Goal: Task Accomplishment & Management: Use online tool/utility

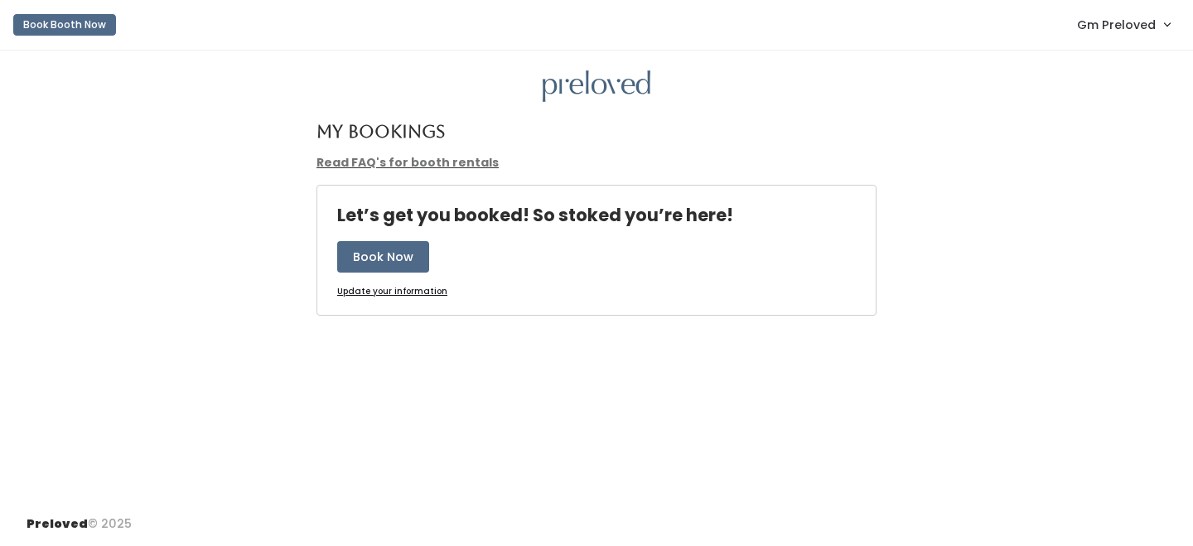
click at [1144, 37] on link "Gm Preloved" at bounding box center [1123, 25] width 126 height 36
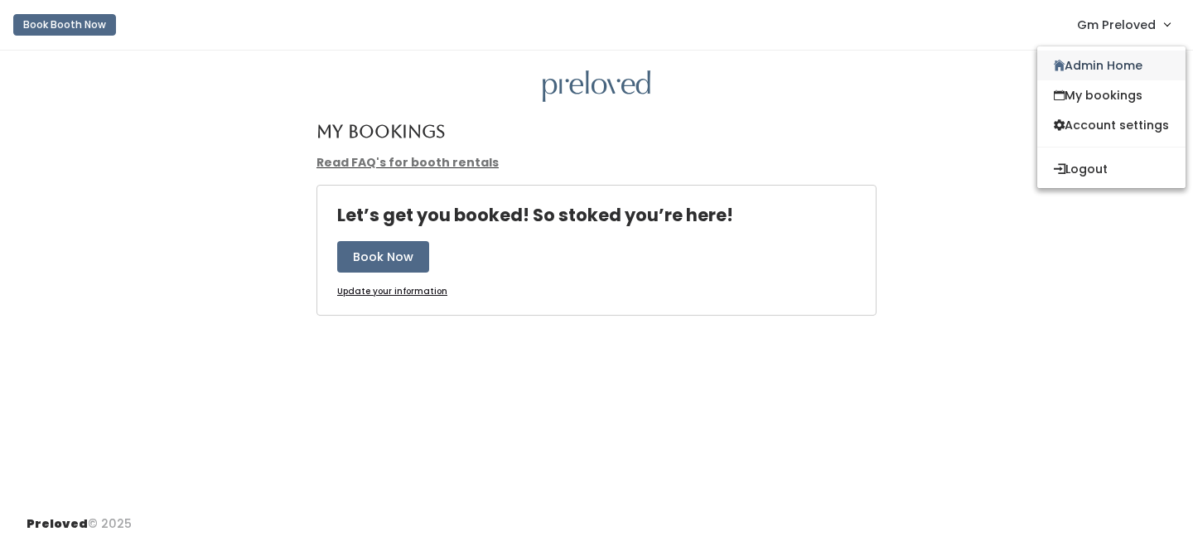
click at [1133, 51] on link "Admin Home" at bounding box center [1111, 66] width 148 height 30
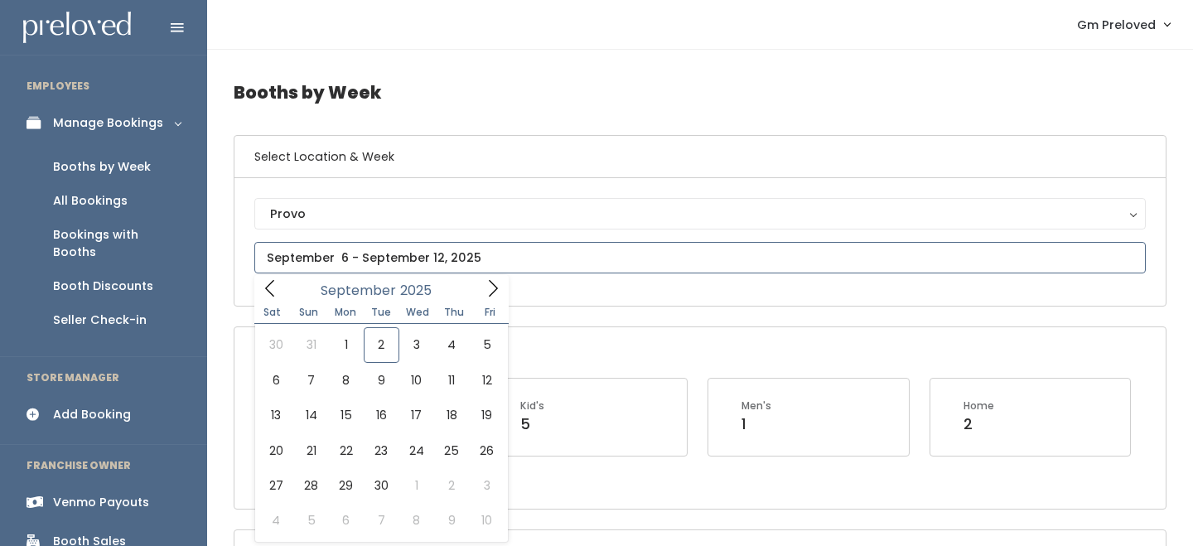
click at [336, 268] on input "text" at bounding box center [699, 257] width 891 height 31
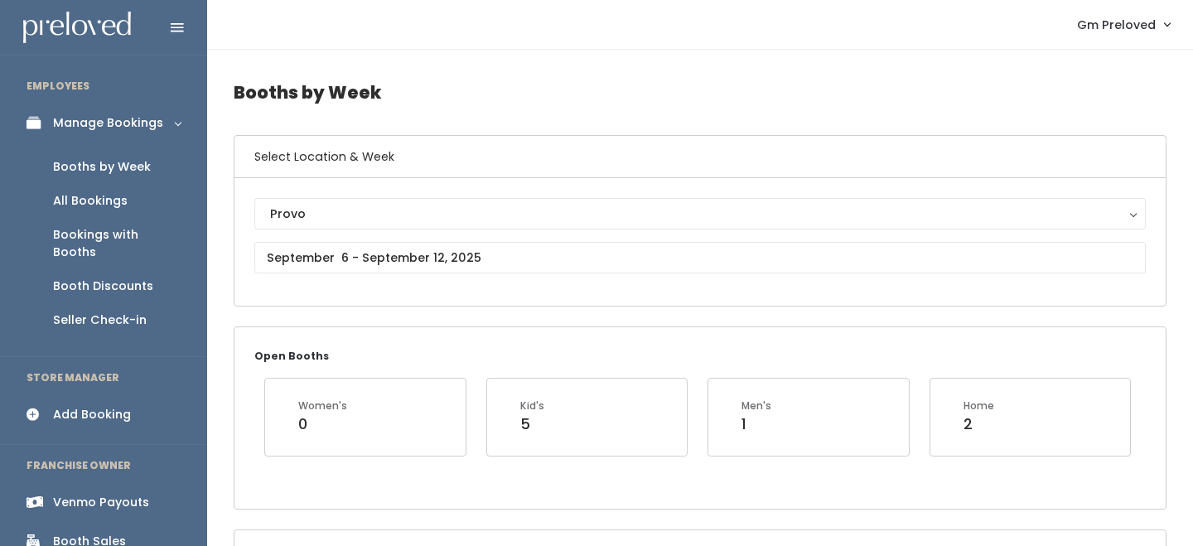
click at [81, 494] on div "Venmo Payouts" at bounding box center [101, 502] width 96 height 17
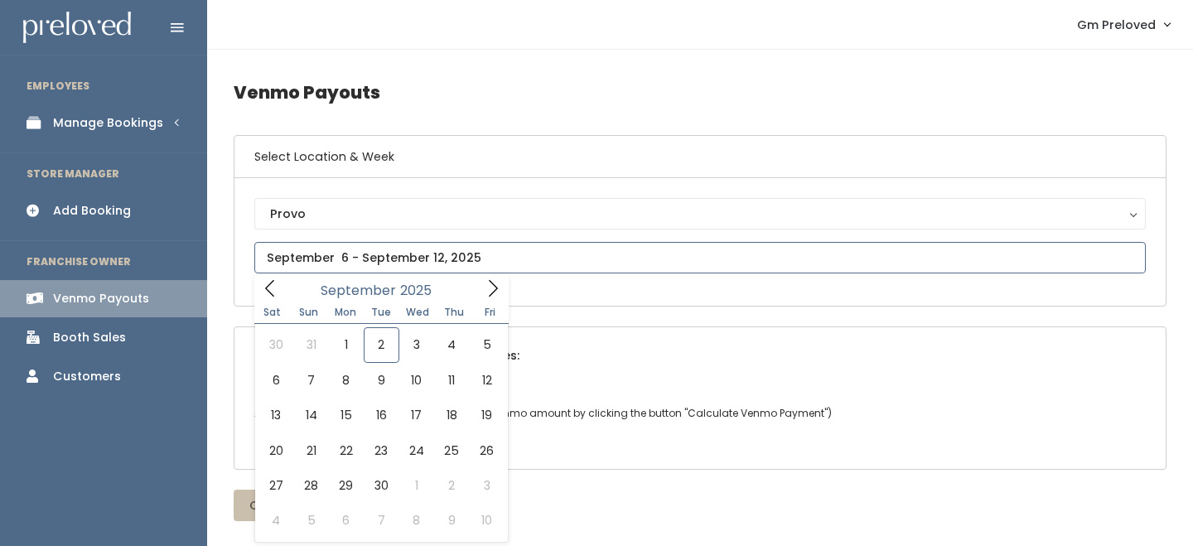
click at [380, 268] on input "text" at bounding box center [699, 257] width 891 height 31
type input "August 30 to September 5"
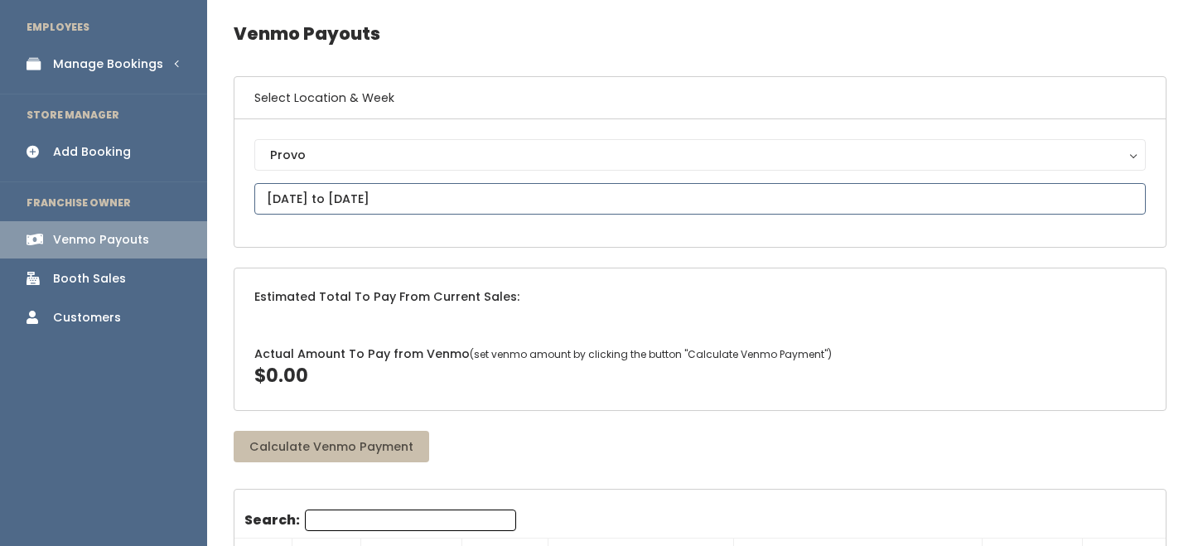
scroll to position [61, 0]
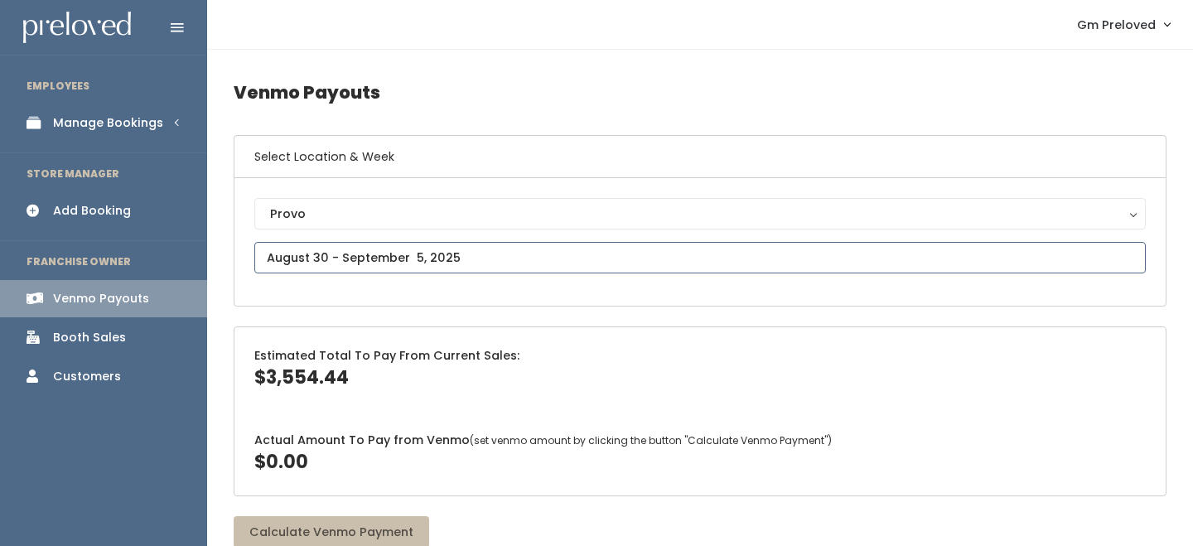
click at [374, 254] on input "text" at bounding box center [699, 257] width 891 height 31
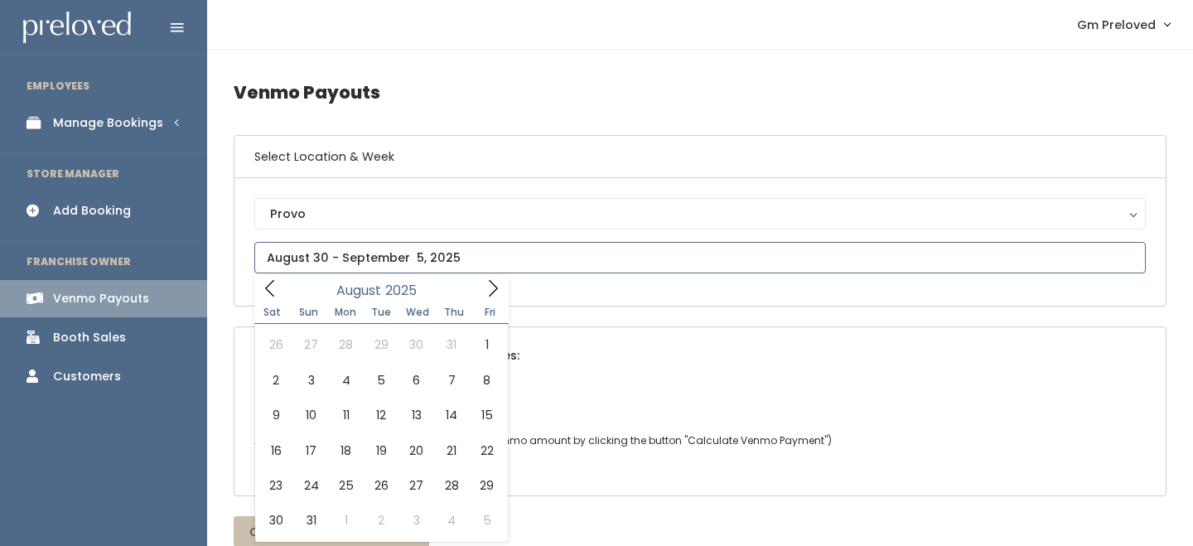
click at [267, 301] on span at bounding box center [269, 288] width 31 height 26
type input "August 23 to August 29"
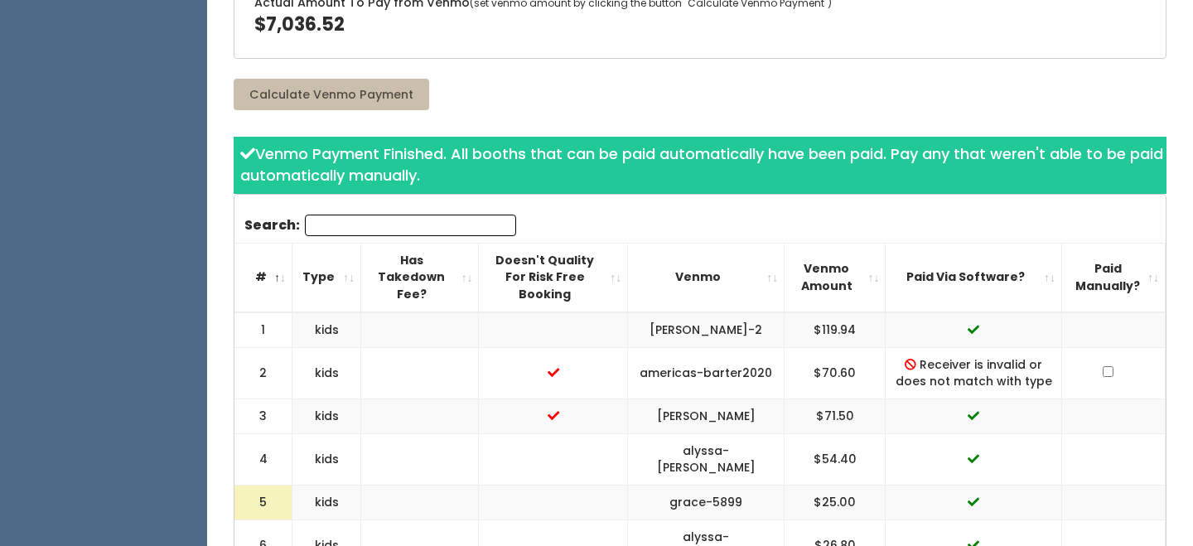
scroll to position [453, 0]
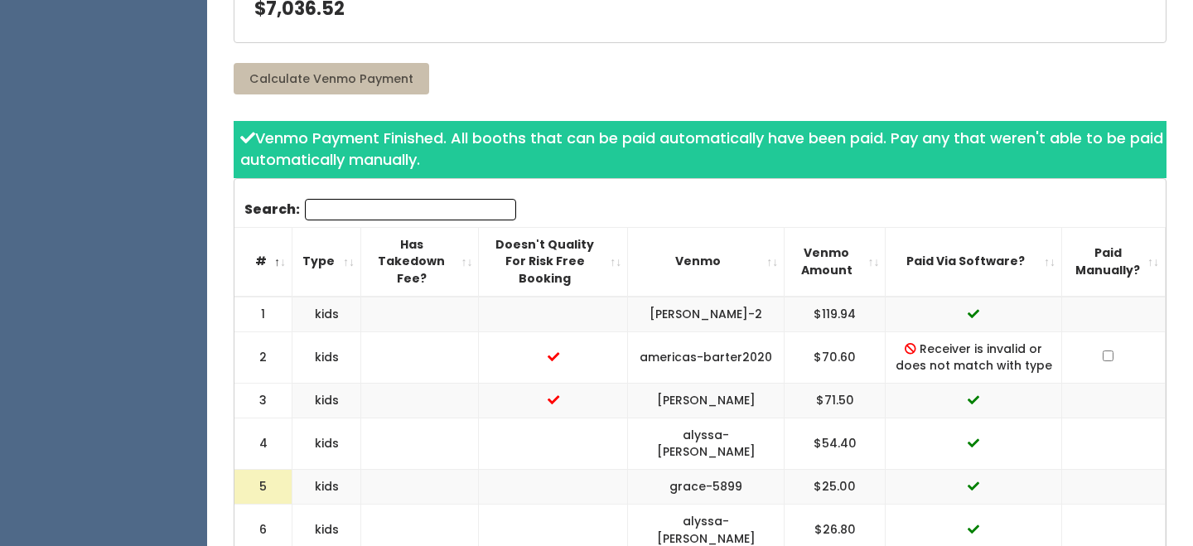
click at [1045, 258] on th "Paid Via Software?" at bounding box center [974, 261] width 176 height 69
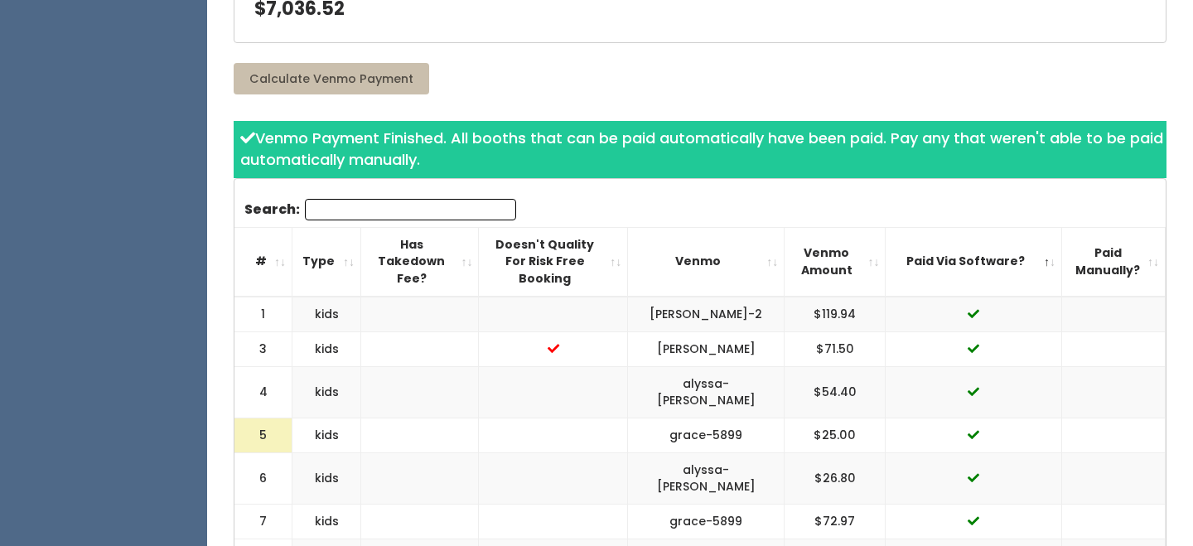
click at [1045, 258] on th "Paid Via Software?" at bounding box center [974, 261] width 176 height 69
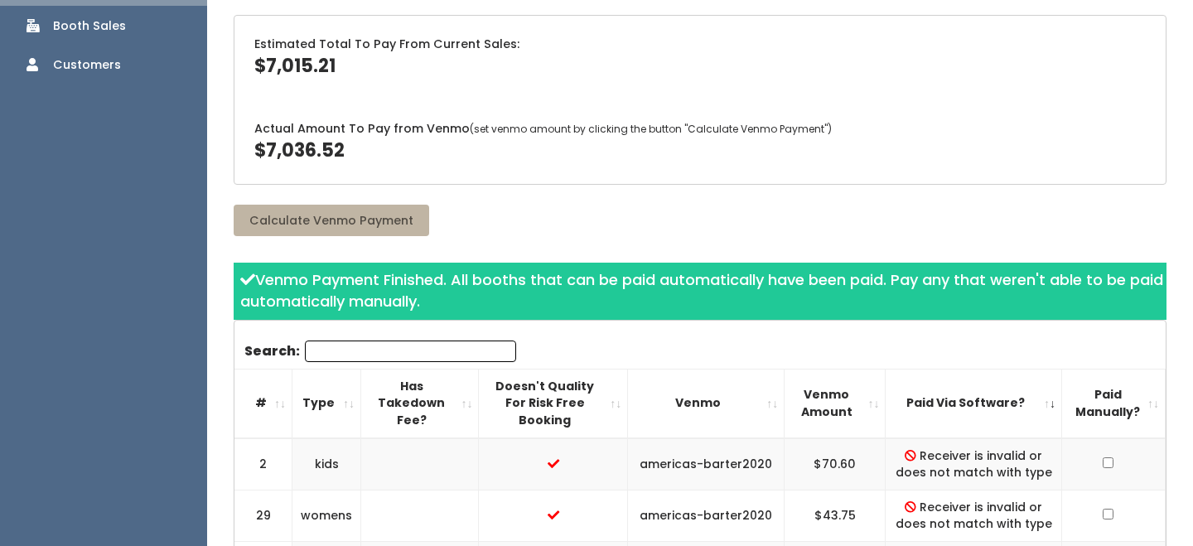
scroll to position [176, 0]
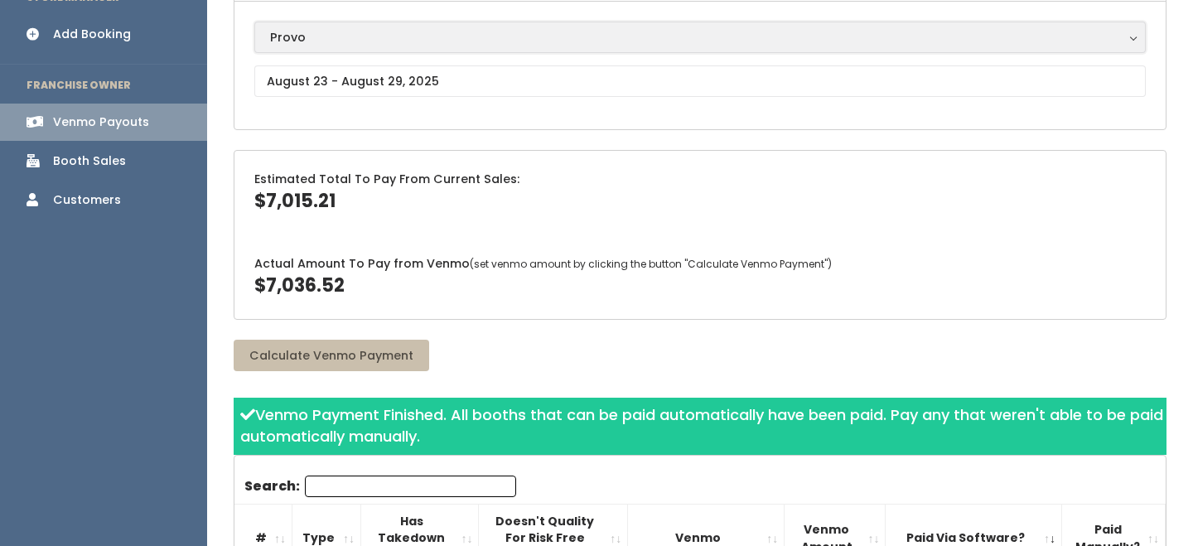
click at [312, 41] on div "Provo" at bounding box center [700, 37] width 860 height 18
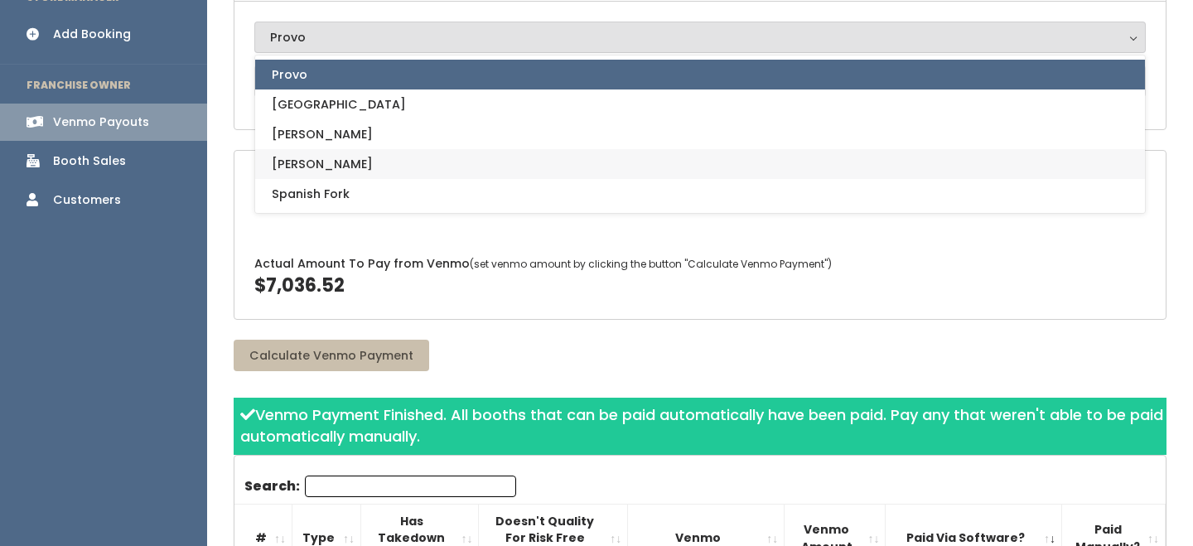
click at [315, 161] on link "[PERSON_NAME]" at bounding box center [700, 164] width 890 height 30
select select "3"
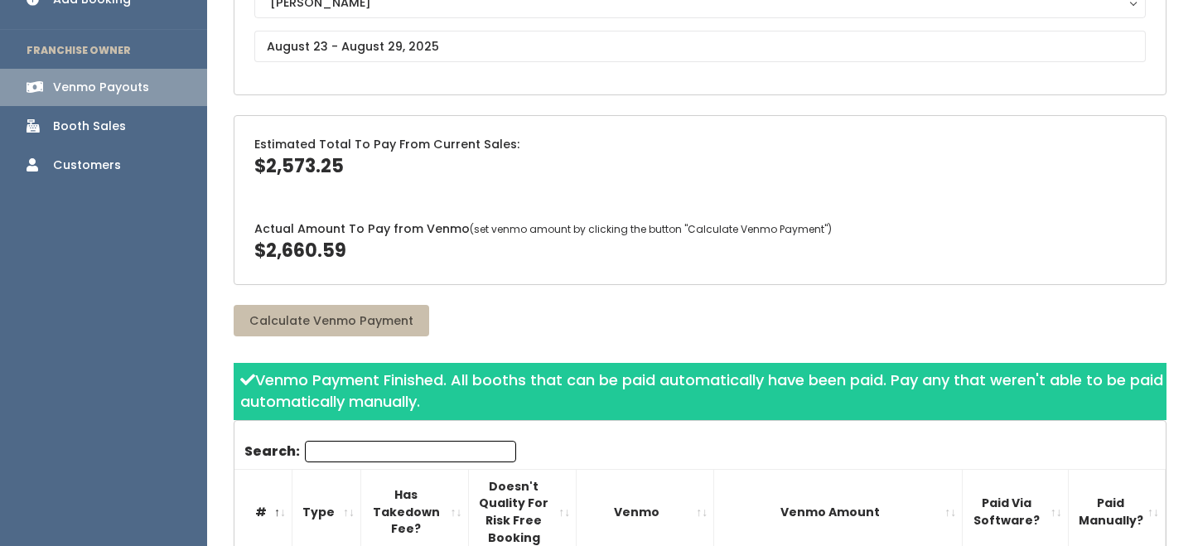
scroll to position [258, 0]
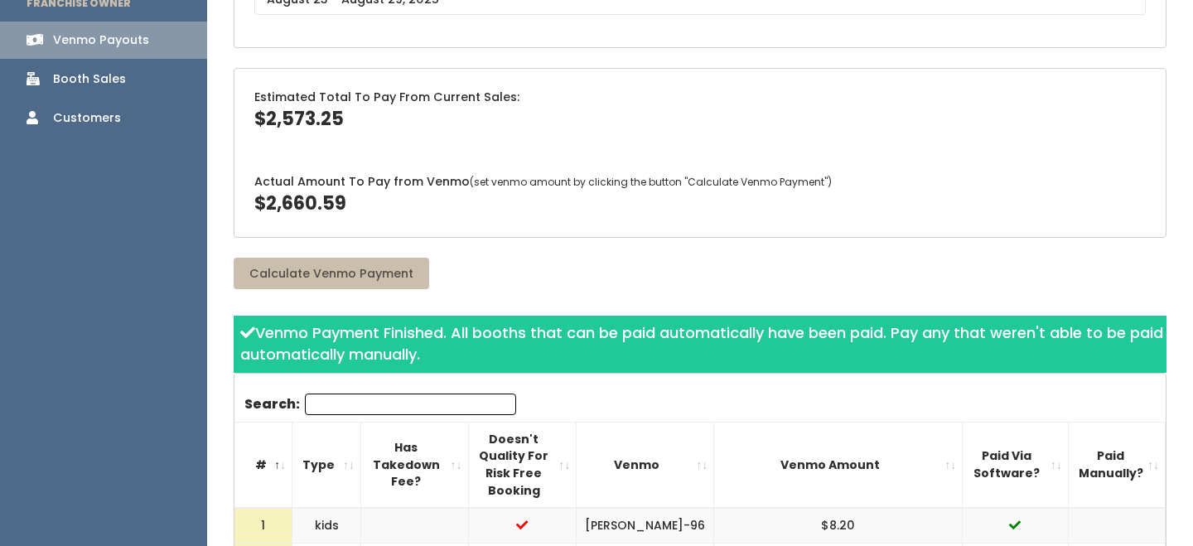
click at [1038, 451] on th "Paid Via Software?" at bounding box center [1016, 465] width 106 height 86
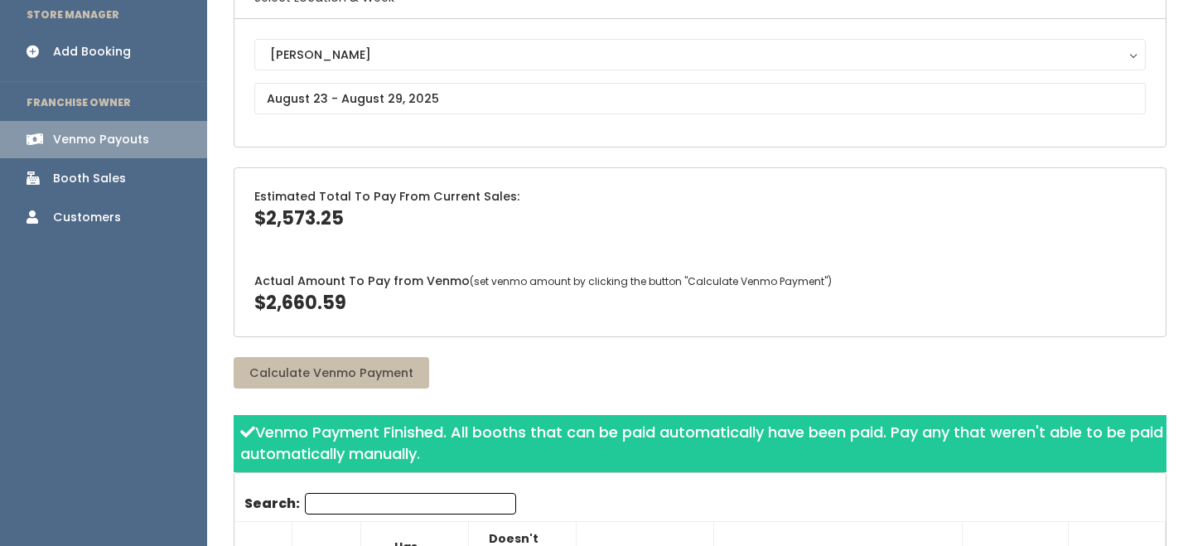
scroll to position [113, 0]
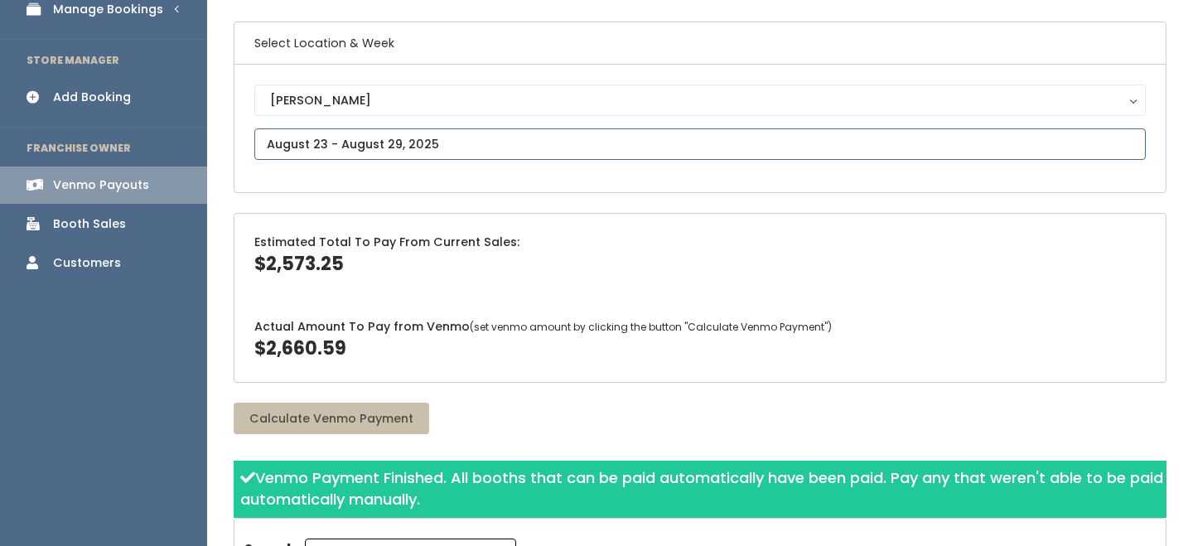
click at [318, 150] on input "text" at bounding box center [699, 143] width 891 height 31
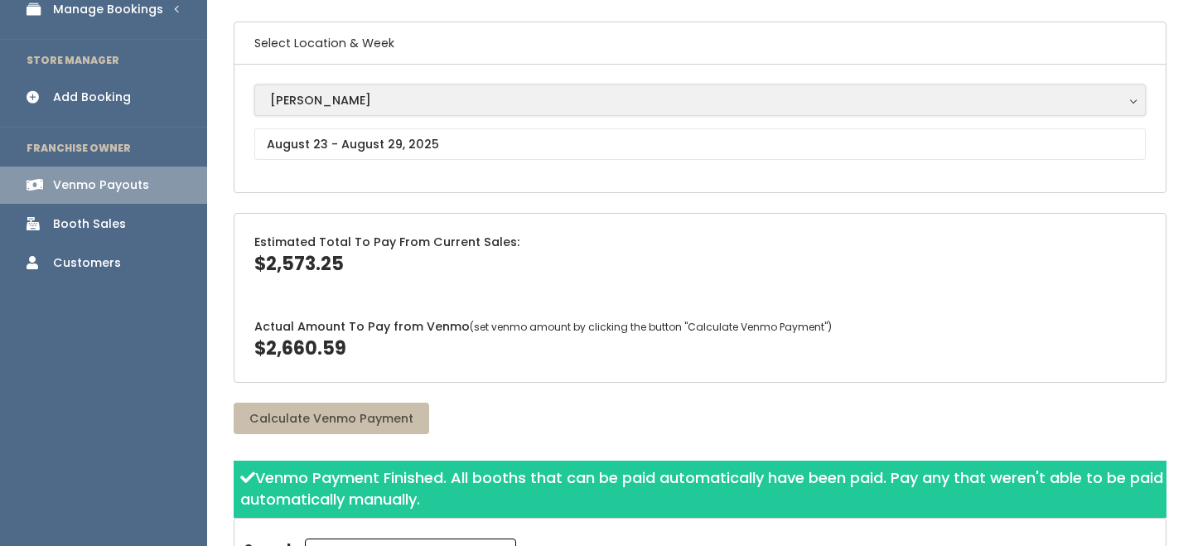
click at [303, 104] on div "[PERSON_NAME]" at bounding box center [700, 100] width 860 height 18
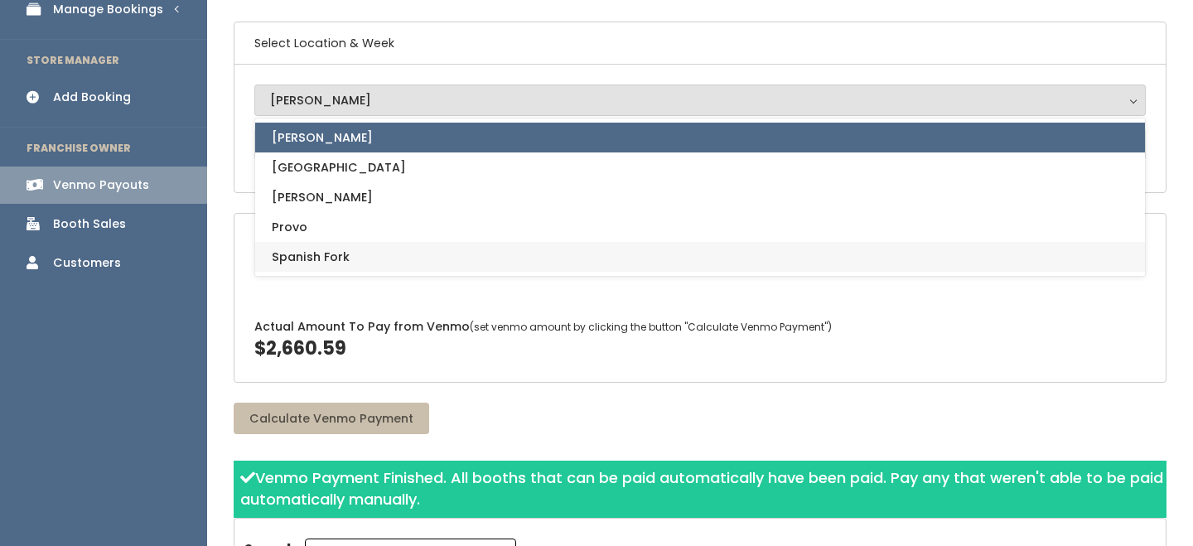
click at [324, 244] on link "Spanish Fork" at bounding box center [700, 257] width 890 height 30
select select "2"
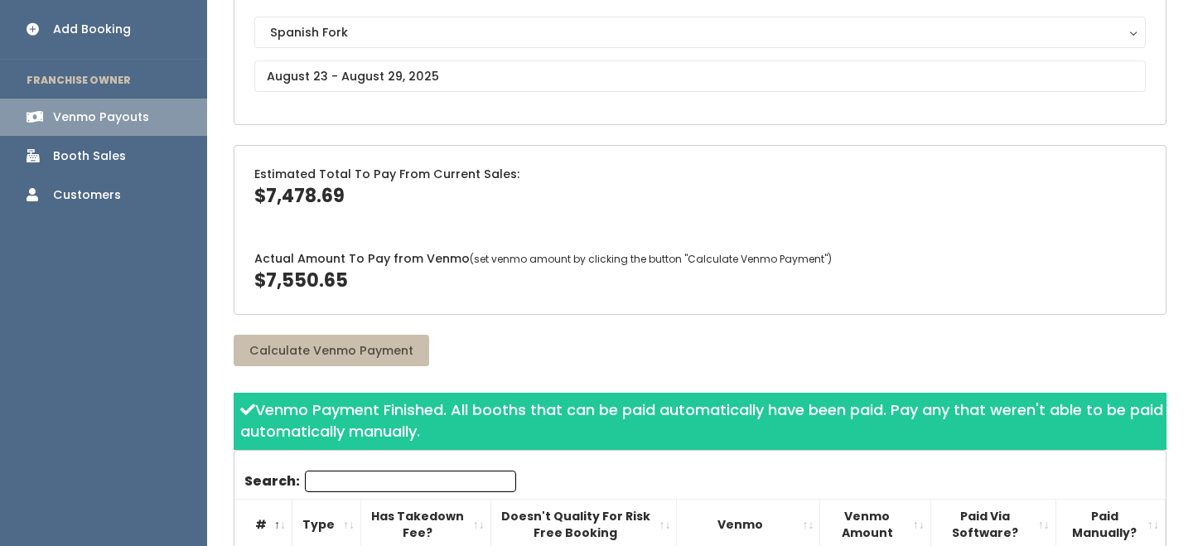
scroll to position [216, 0]
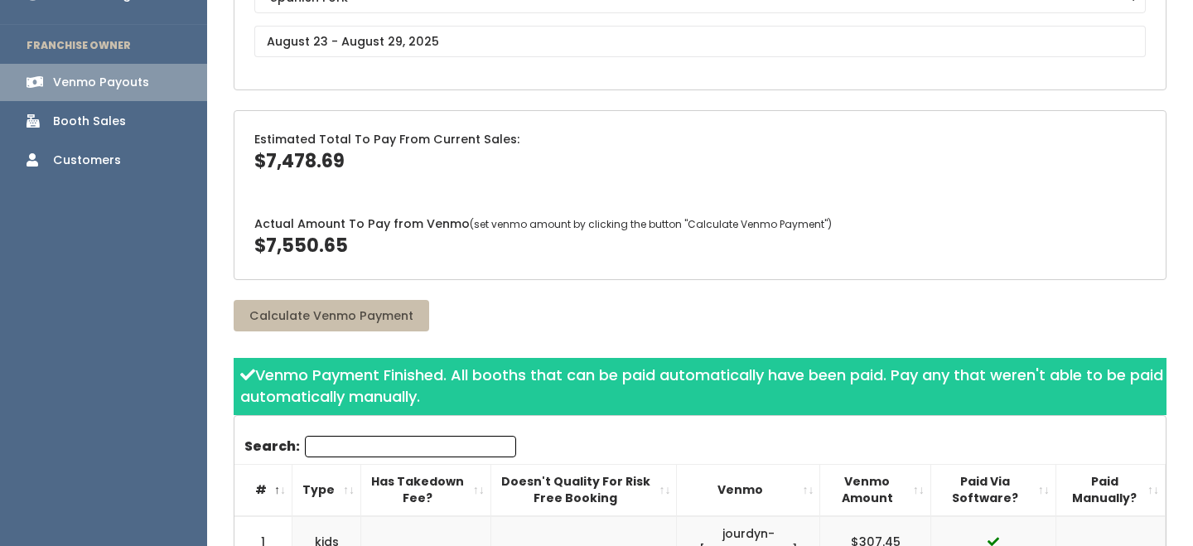
click at [985, 481] on th "Paid Via Software?" at bounding box center [992, 490] width 125 height 52
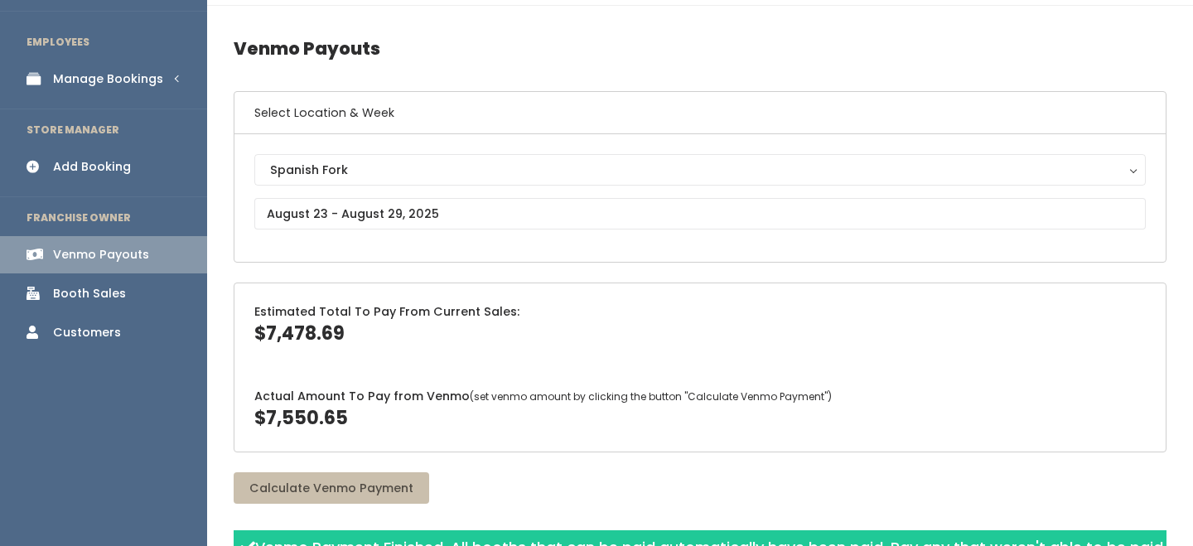
scroll to position [30, 0]
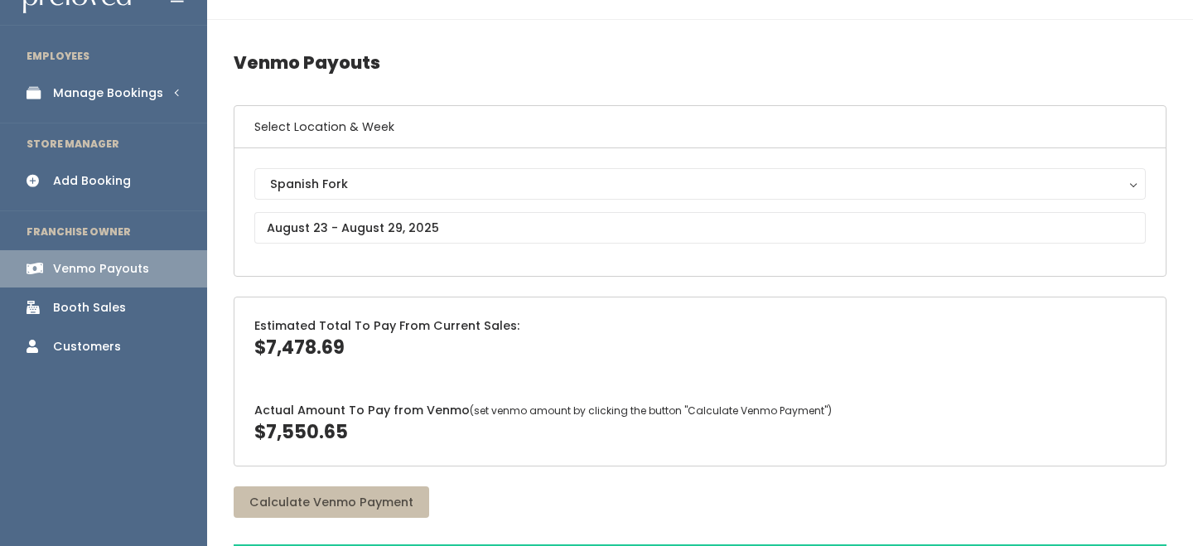
click at [334, 167] on div "Spanish Fork Houston Layton Provo Sandy Spanish Fork" at bounding box center [699, 212] width 931 height 128
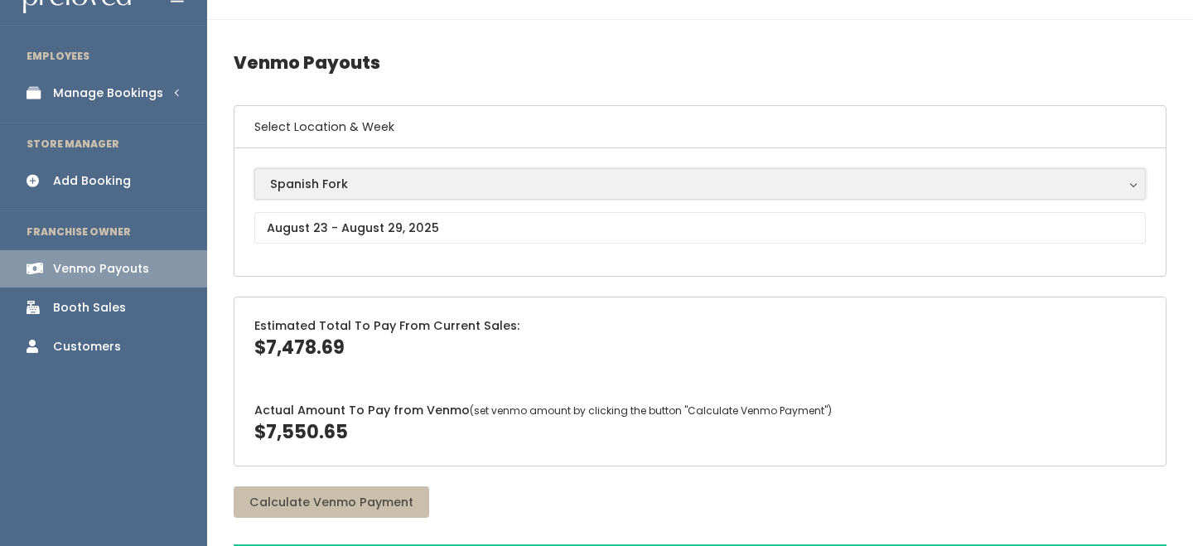
click at [331, 171] on button "Spanish Fork" at bounding box center [699, 183] width 891 height 31
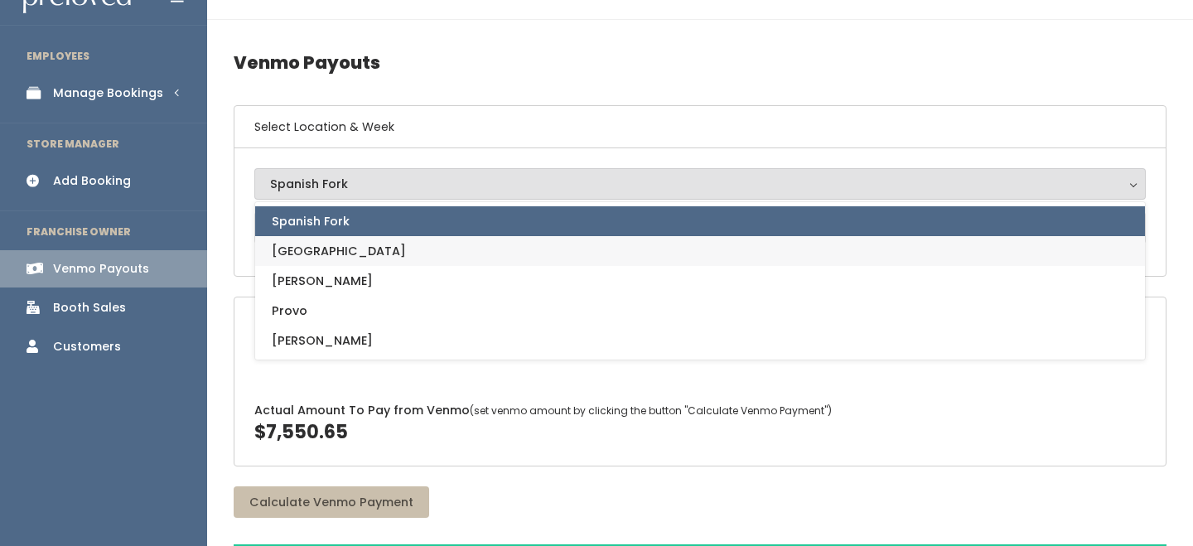
click at [326, 258] on link "[GEOGRAPHIC_DATA]" at bounding box center [700, 251] width 890 height 30
select select "5"
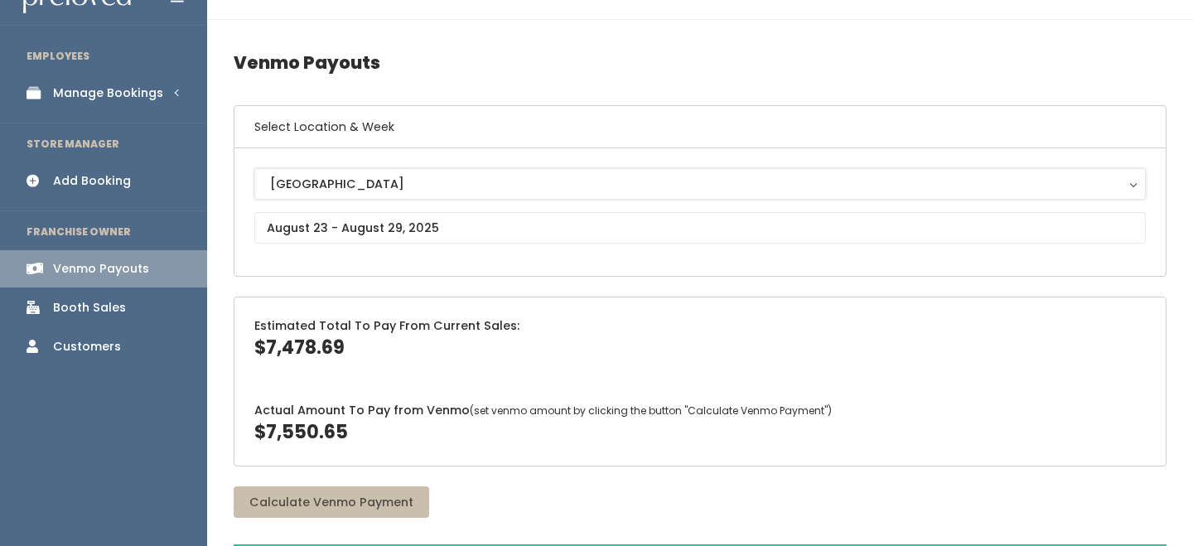
scroll to position [44, 0]
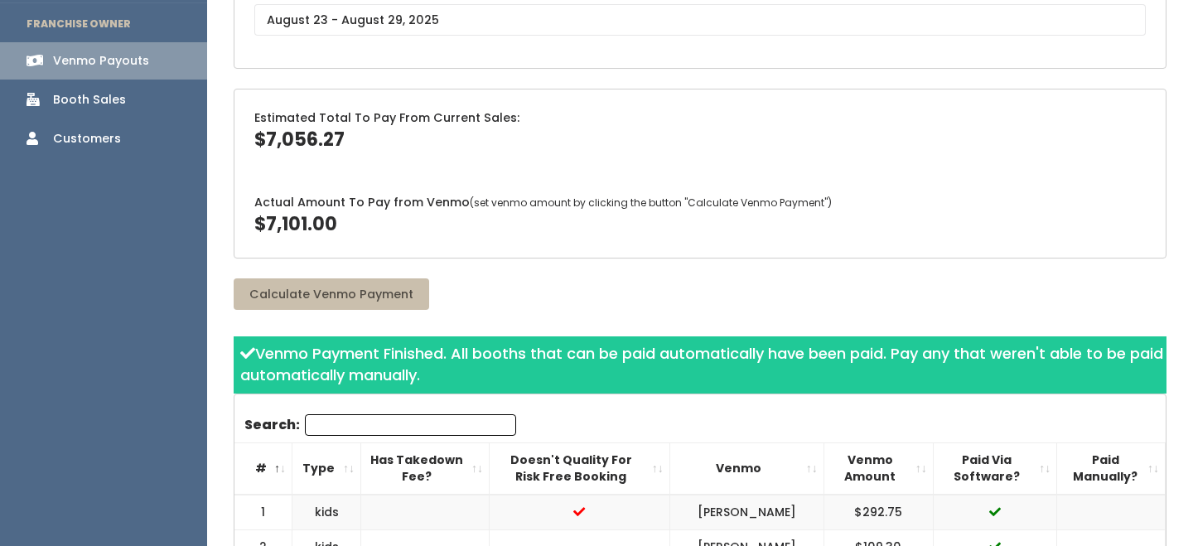
scroll to position [234, 0]
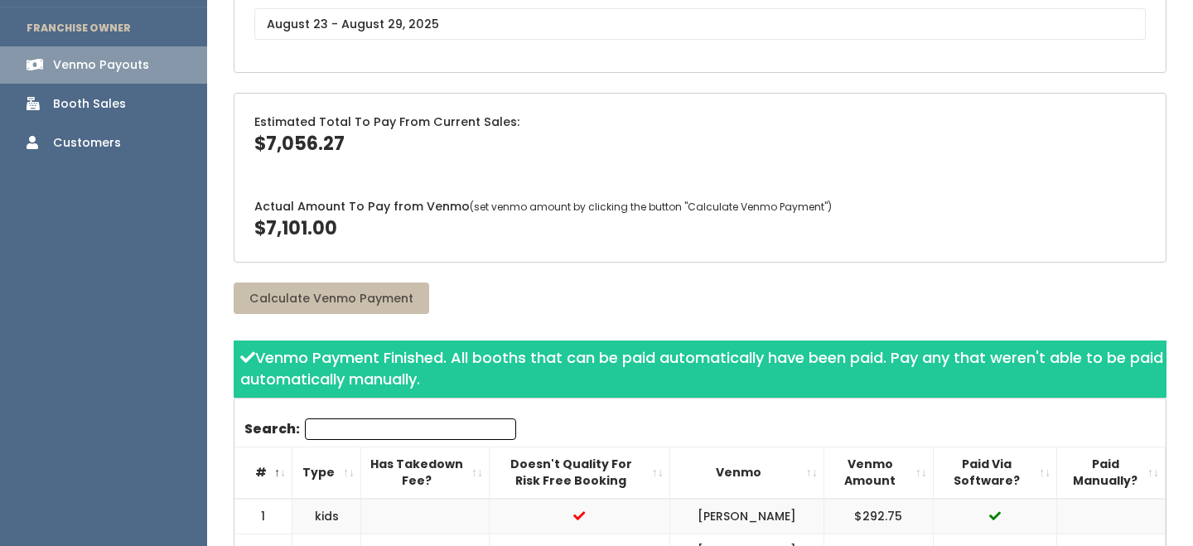
click at [1035, 480] on th "Paid Via Software?" at bounding box center [994, 473] width 123 height 52
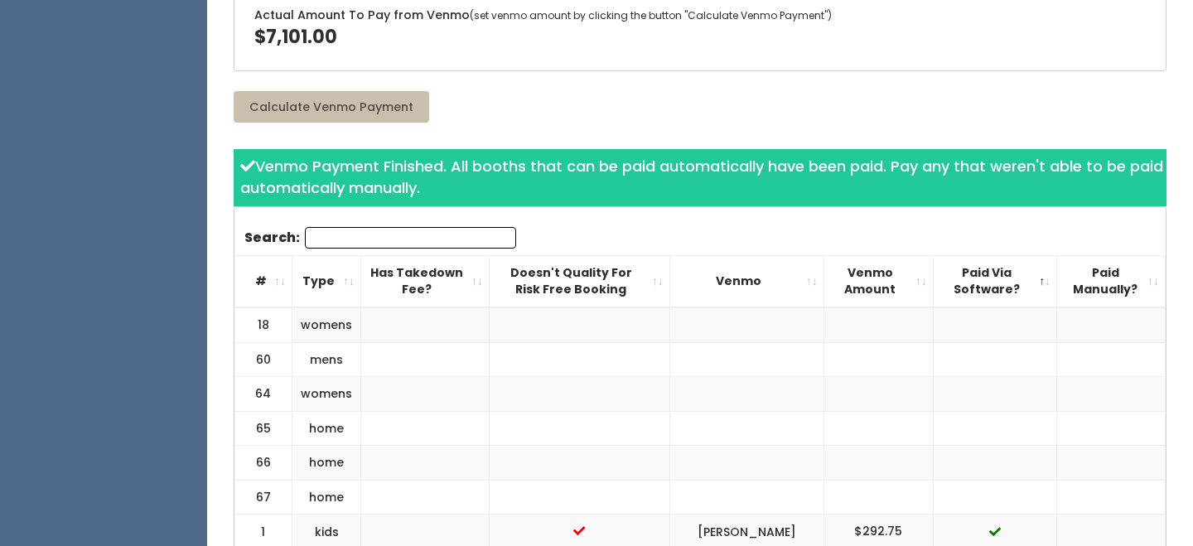
scroll to position [424, 0]
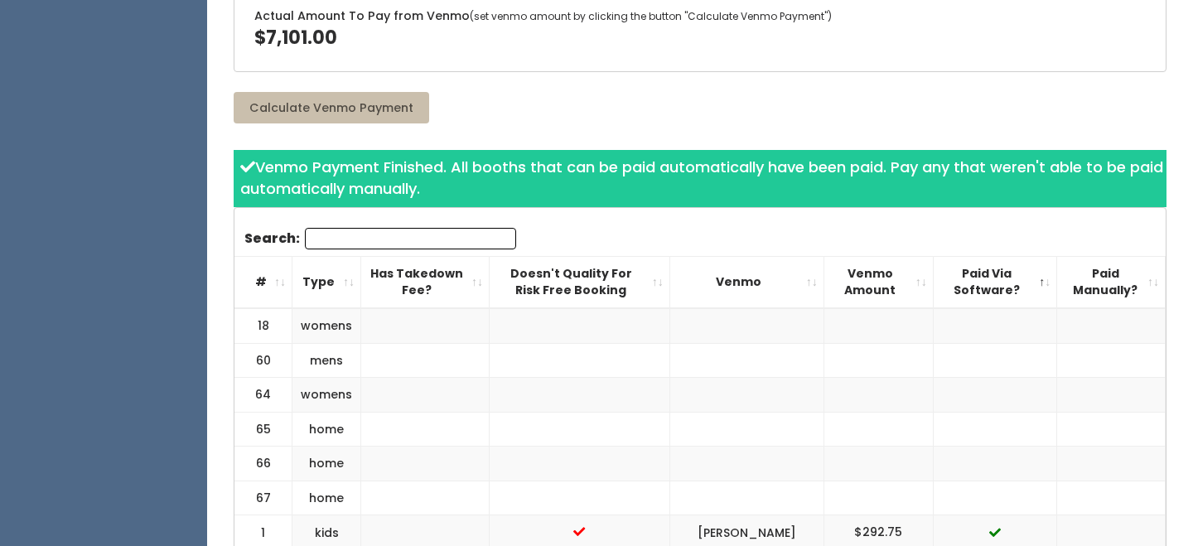
click at [1032, 280] on th "Paid Via Software?" at bounding box center [994, 282] width 123 height 52
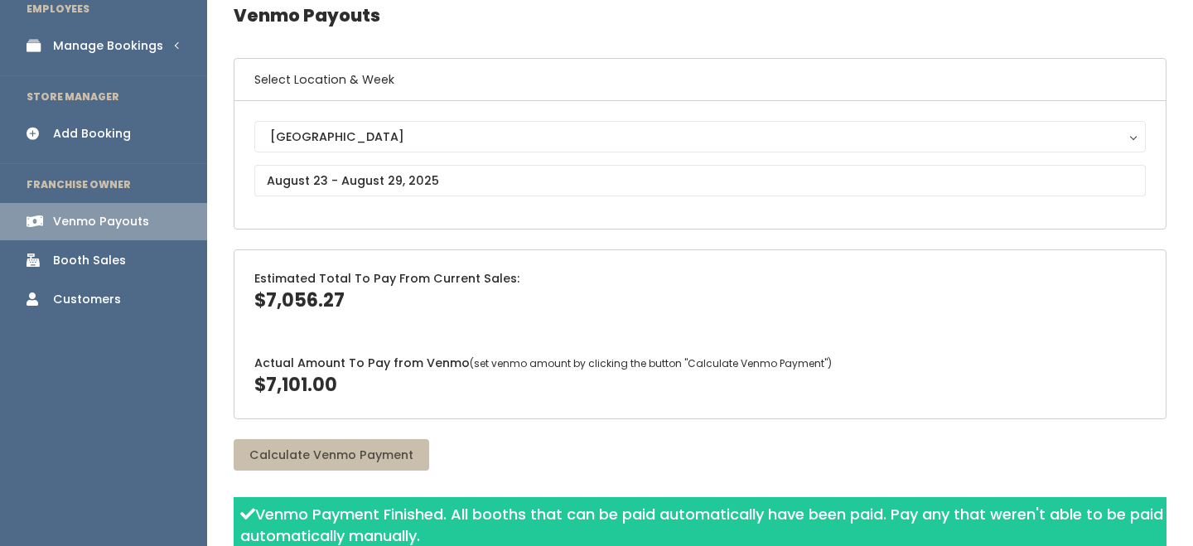
scroll to position [0, 0]
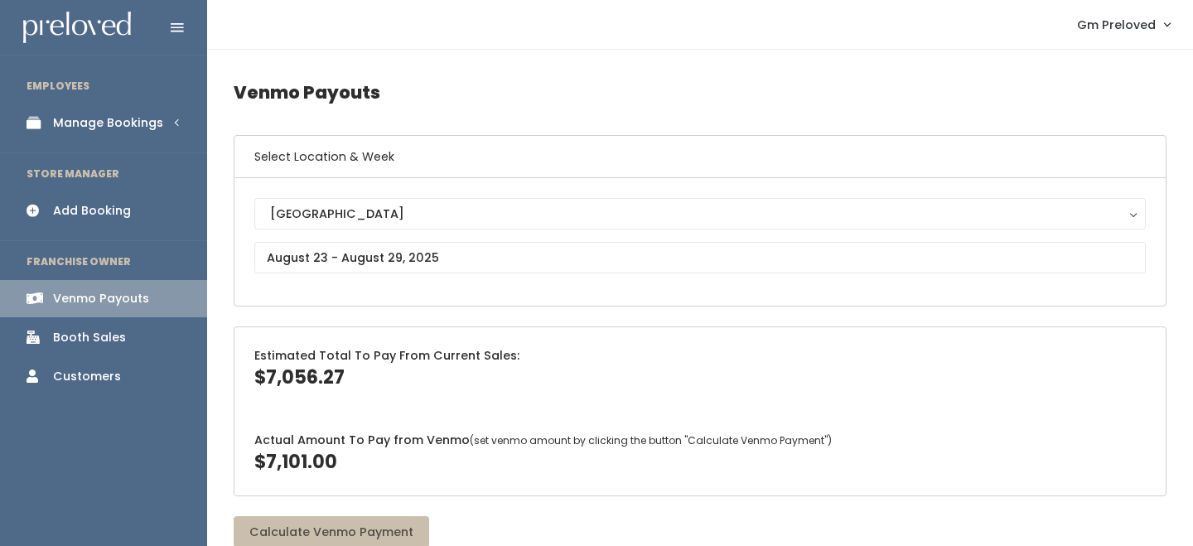
click at [354, 274] on div "[GEOGRAPHIC_DATA] [GEOGRAPHIC_DATA] [PERSON_NAME] Spanish Fork [GEOGRAPHIC_DATA]" at bounding box center [699, 242] width 891 height 88
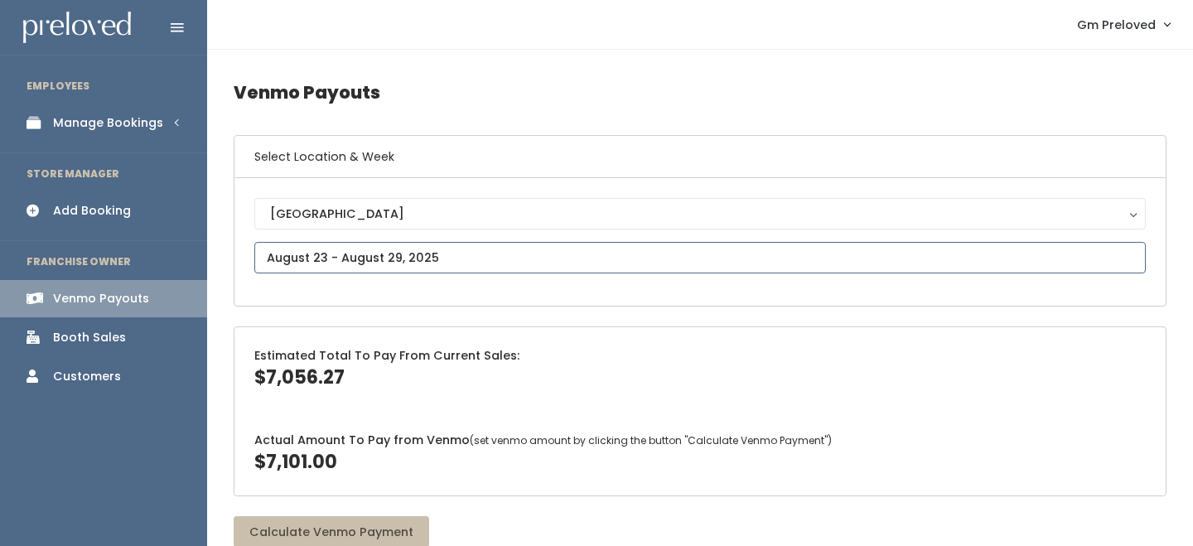
click at [362, 258] on input "text" at bounding box center [699, 257] width 891 height 31
